Goal: Task Accomplishment & Management: Use online tool/utility

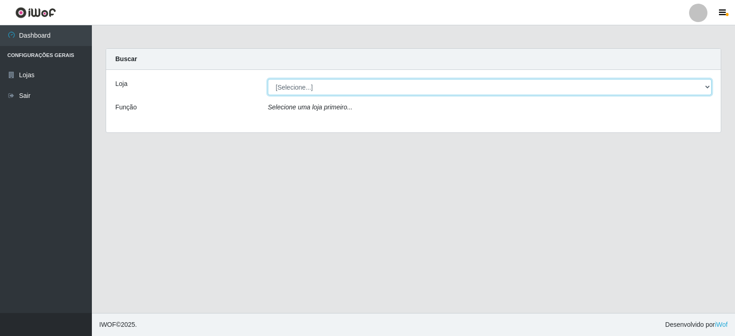
click at [703, 85] on select "[Selecione...] SuperFácil Atacado - [GEOGRAPHIC_DATA]" at bounding box center [490, 87] width 444 height 16
select select "504"
click at [268, 79] on select "[Selecione...] SuperFácil Atacado - [GEOGRAPHIC_DATA]" at bounding box center [490, 87] width 444 height 16
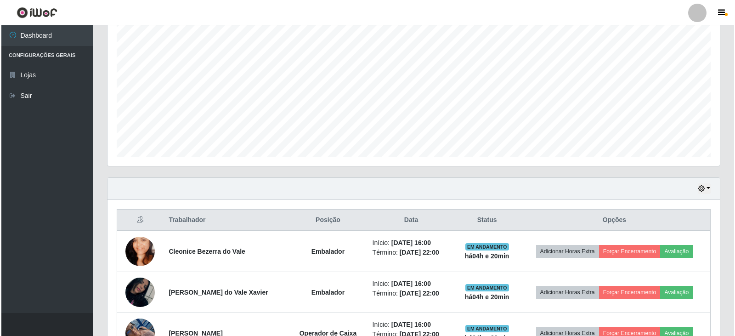
scroll to position [315, 0]
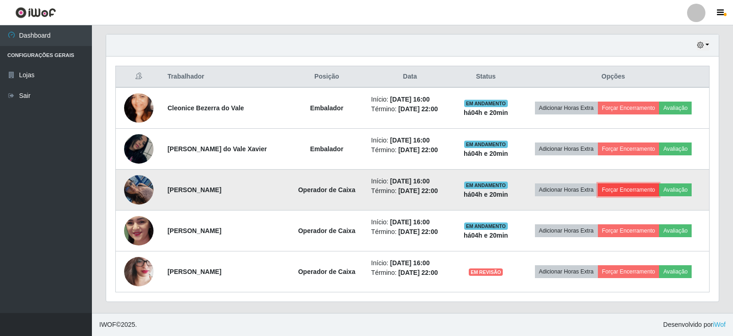
click at [625, 191] on button "Forçar Encerramento" at bounding box center [628, 189] width 62 height 13
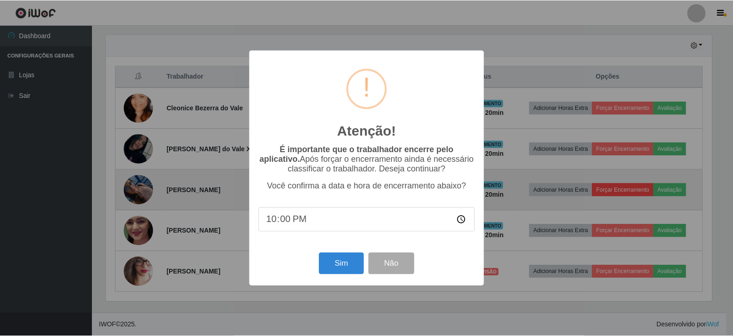
scroll to position [191, 608]
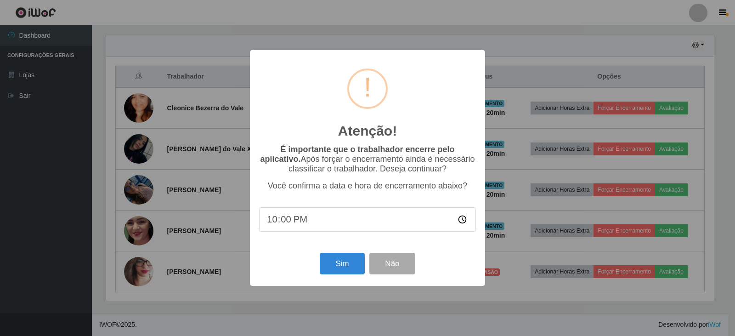
click at [307, 221] on input "22:00" at bounding box center [367, 219] width 217 height 24
type input "20:07"
type input "20:15"
click at [341, 266] on button "Sim" at bounding box center [342, 264] width 45 height 22
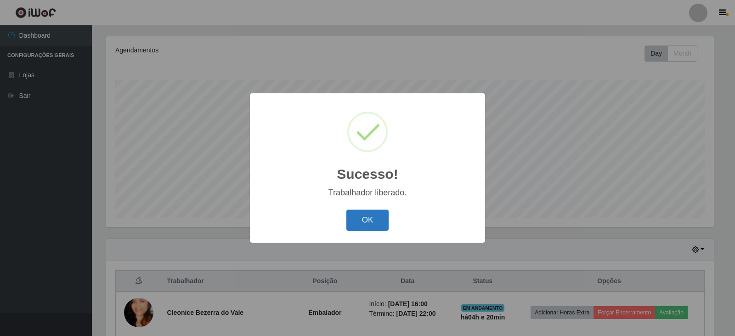
click at [370, 216] on button "OK" at bounding box center [367, 220] width 43 height 22
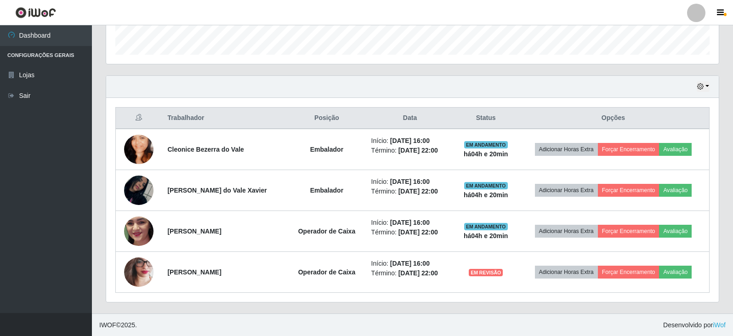
scroll to position [274, 0]
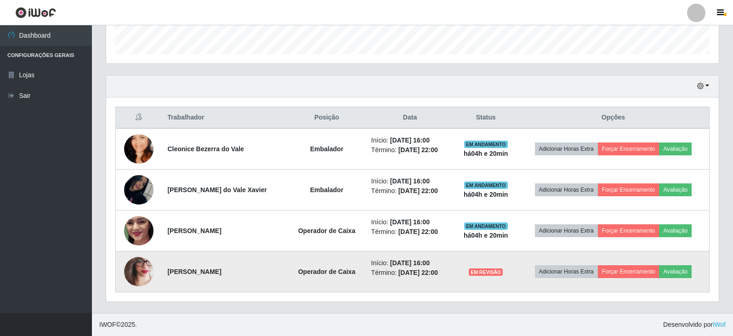
click at [125, 270] on img at bounding box center [138, 272] width 29 height 64
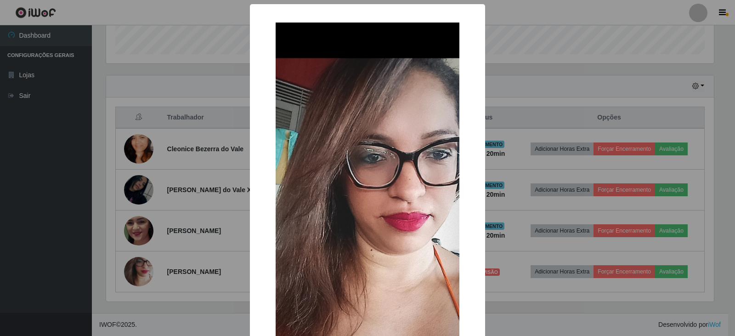
click at [200, 247] on div "× OK Cancel" at bounding box center [367, 168] width 735 height 336
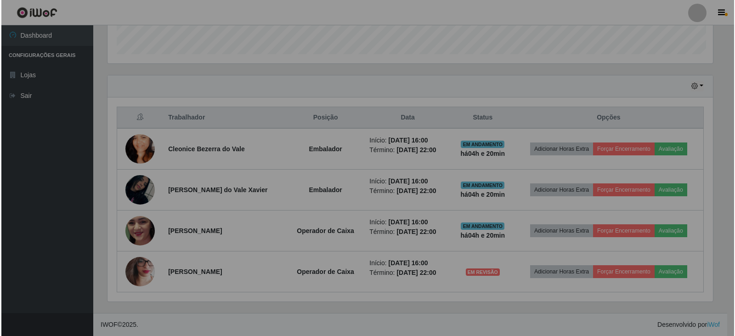
scroll to position [191, 612]
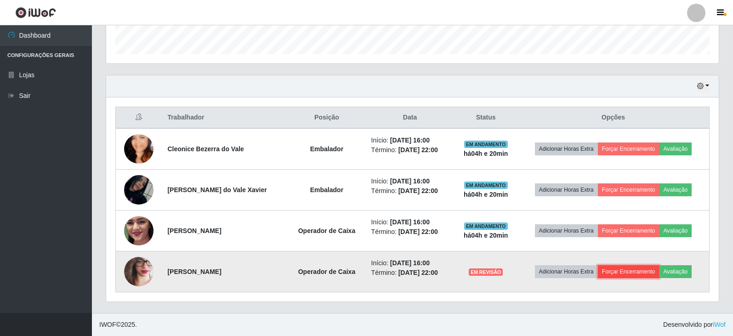
click at [630, 270] on button "Forçar Encerramento" at bounding box center [628, 271] width 62 height 13
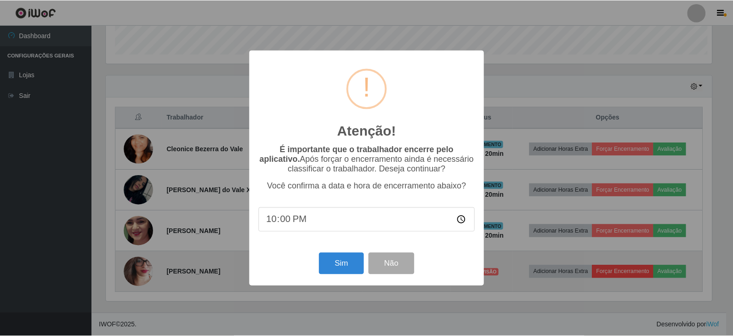
scroll to position [191, 608]
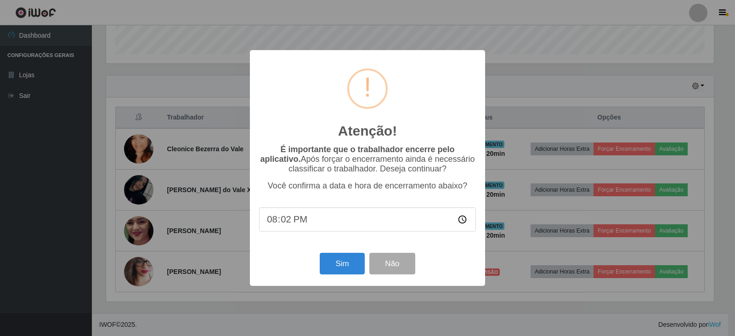
type input "20:20"
click at [337, 266] on button "Sim" at bounding box center [342, 264] width 45 height 22
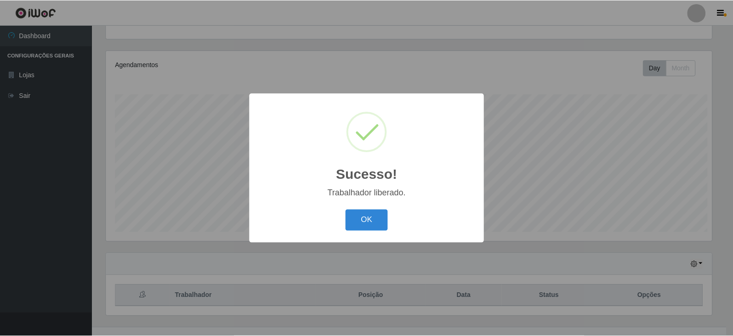
scroll to position [94, 0]
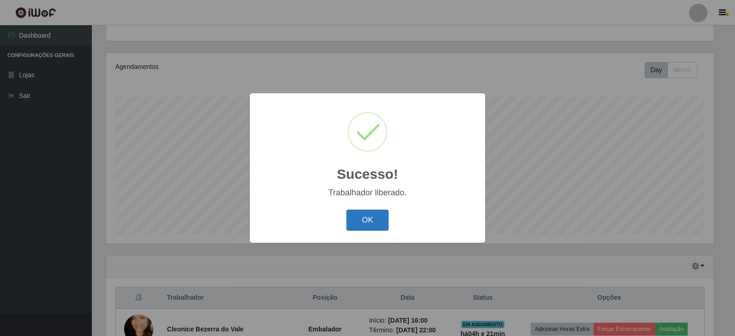
click at [373, 216] on button "OK" at bounding box center [367, 220] width 43 height 22
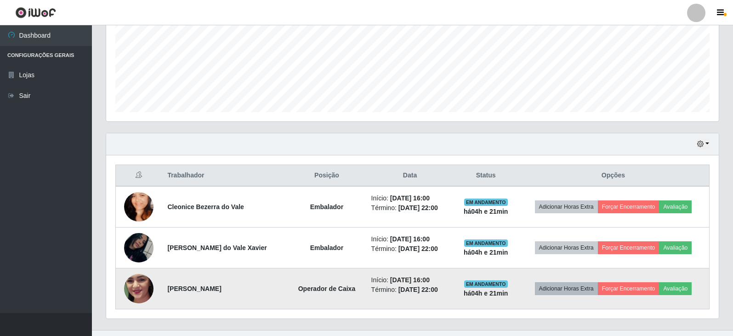
scroll to position [233, 0]
